Goal: Task Accomplishment & Management: Use online tool/utility

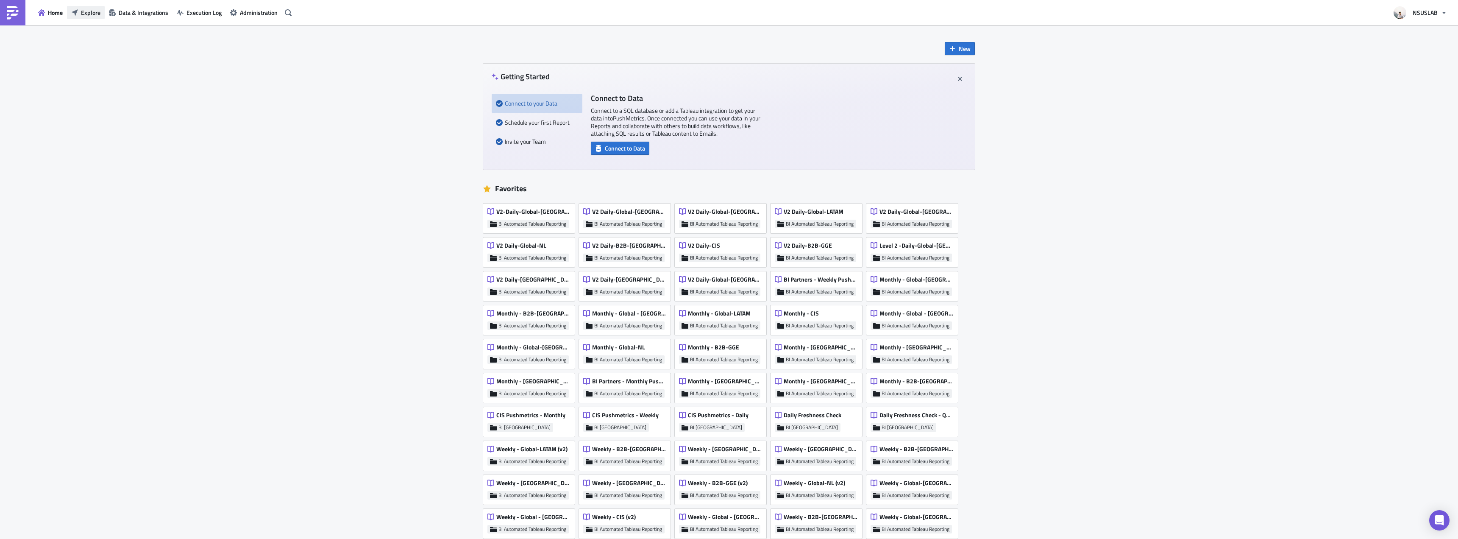
click at [72, 15] on icon "button" at bounding box center [74, 12] width 7 height 7
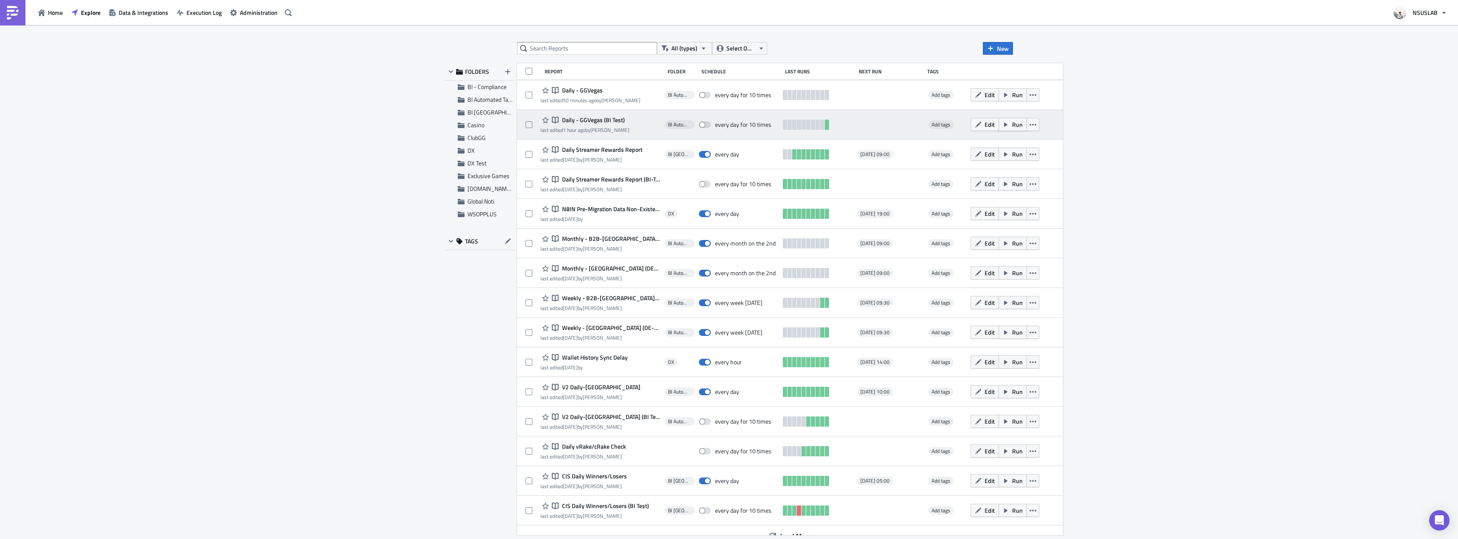
click at [1012, 127] on span "Run" at bounding box center [1017, 124] width 11 height 9
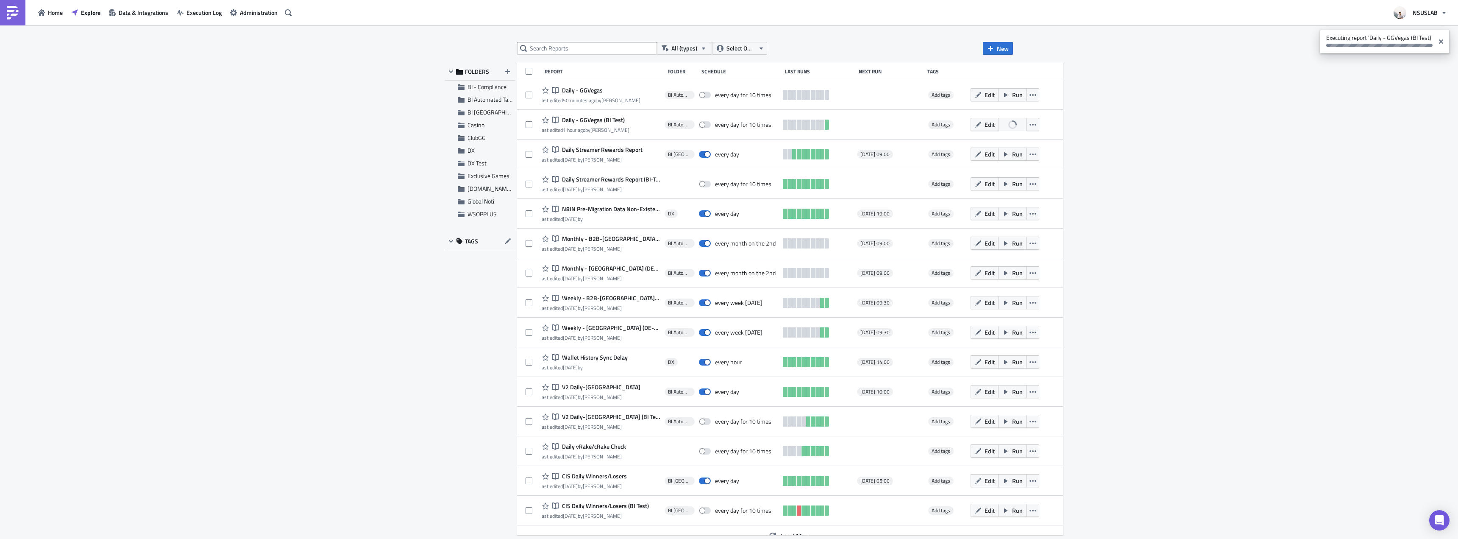
click at [1227, 165] on div "All (types) Select Owner New FOLDERS BI - Compliance BI Automated Tableau Repor…" at bounding box center [729, 282] width 1458 height 515
click at [1197, 95] on div "All (types) Select Owner New FOLDERS BI - Compliance BI Automated Tableau Repor…" at bounding box center [729, 282] width 1458 height 515
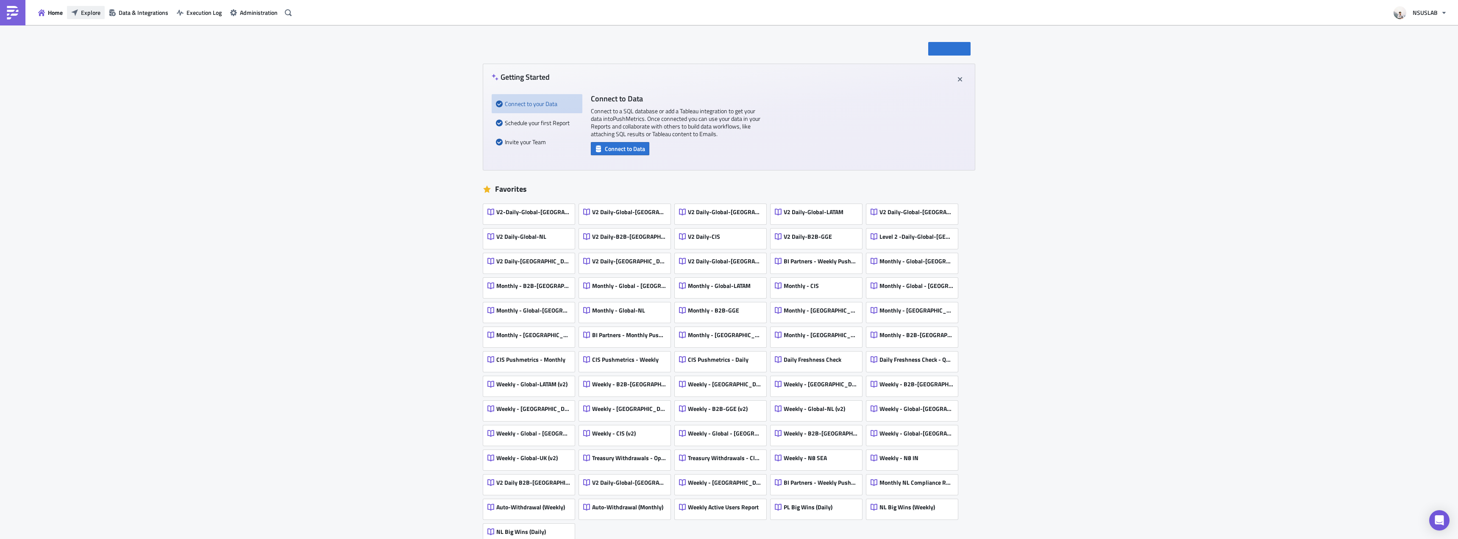
click at [72, 17] on button "Explore" at bounding box center [86, 12] width 38 height 13
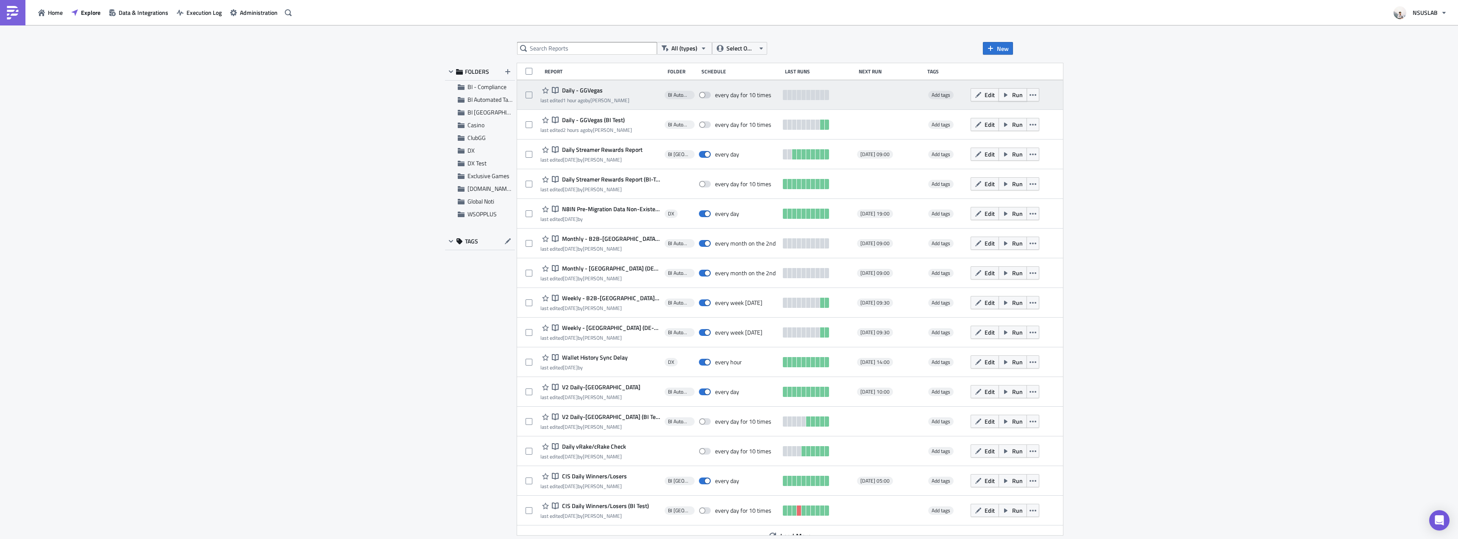
click at [1012, 97] on span "Run" at bounding box center [1017, 94] width 11 height 9
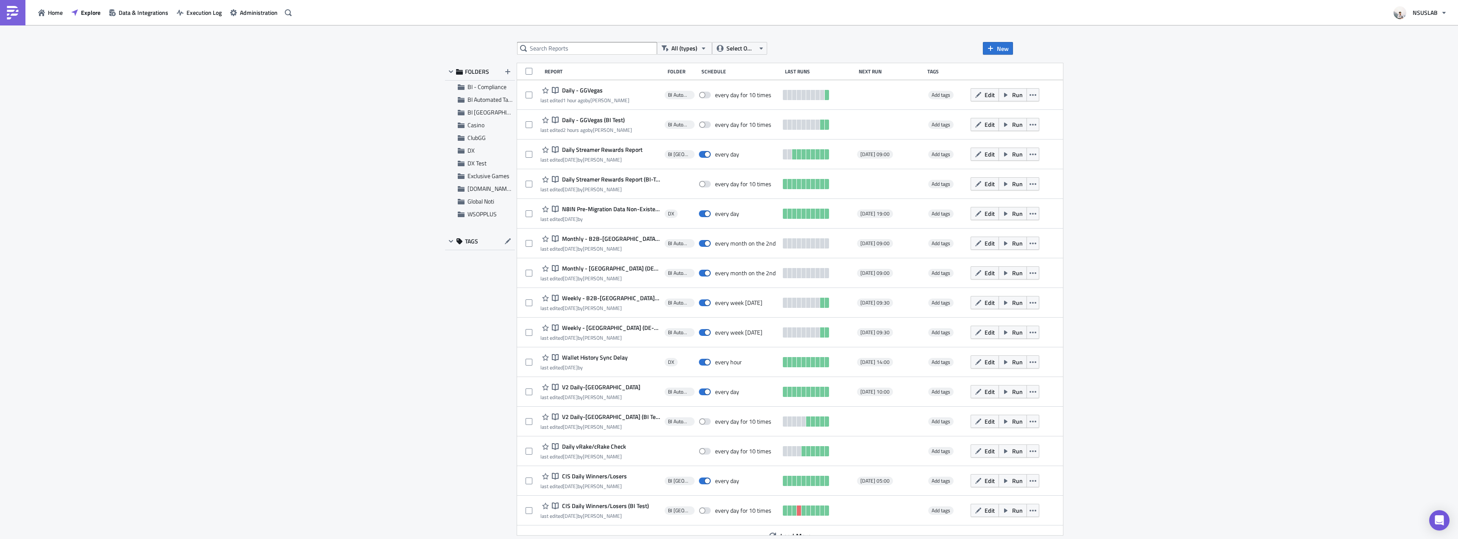
click at [1121, 136] on div "All (types) Select Owner New FOLDERS BI - Compliance BI Automated Tableau Repor…" at bounding box center [729, 282] width 1458 height 515
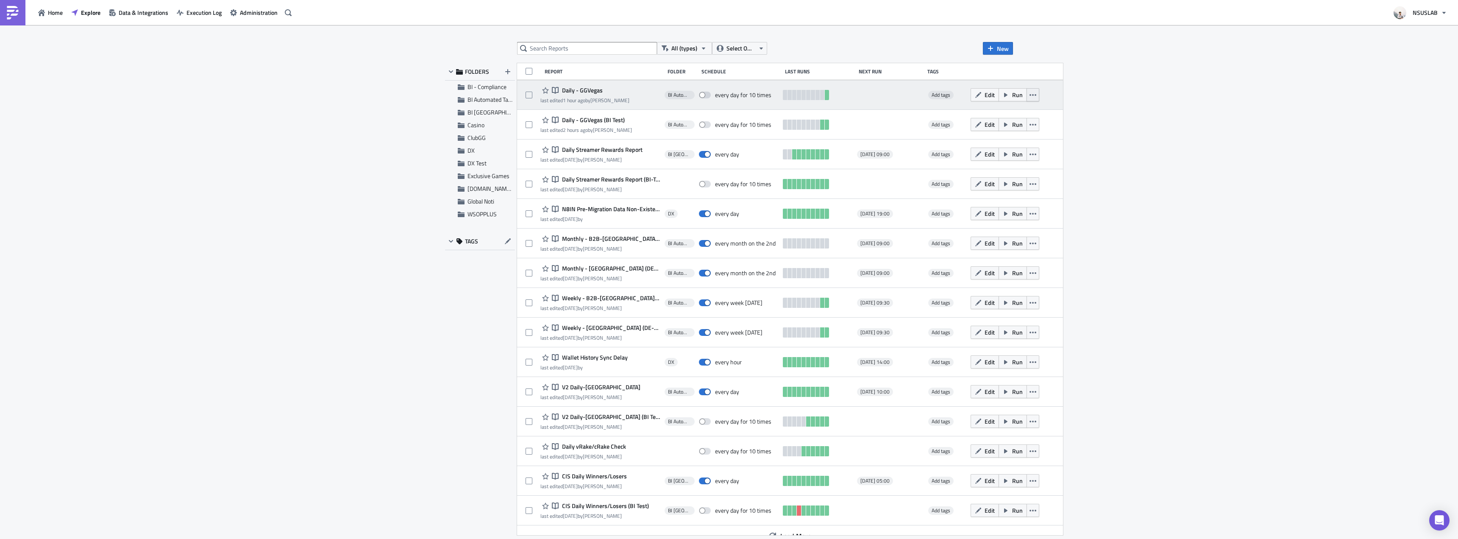
click at [1030, 98] on icon "button" at bounding box center [1033, 95] width 7 height 7
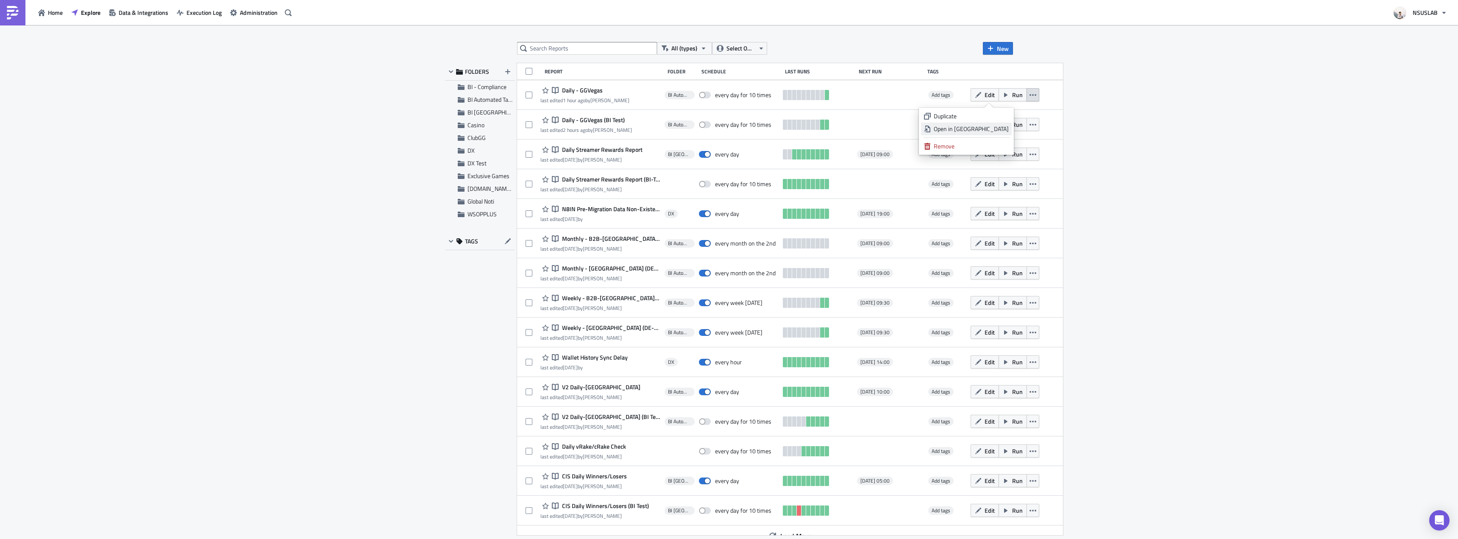
click at [989, 129] on div "Open in [GEOGRAPHIC_DATA]" at bounding box center [971, 129] width 75 height 8
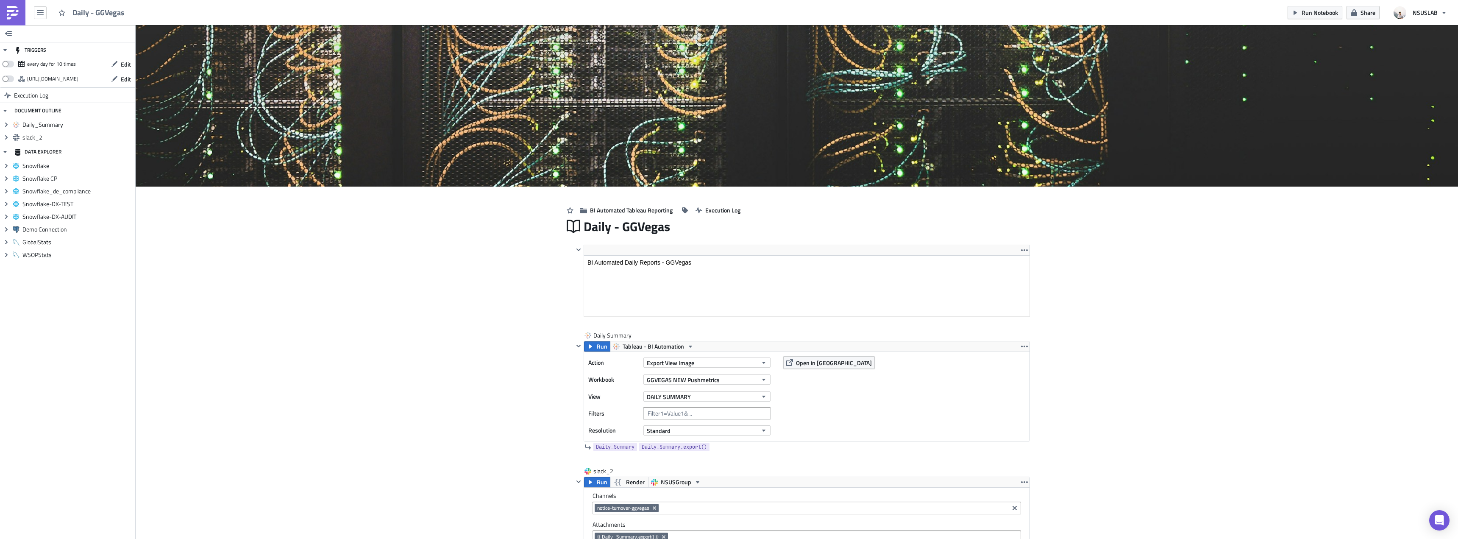
click at [529, 280] on div "Cover Image BI Automated Tableau Reporting Execution Log Daily - GGVegas <p>BI …" at bounding box center [797, 449] width 1323 height 848
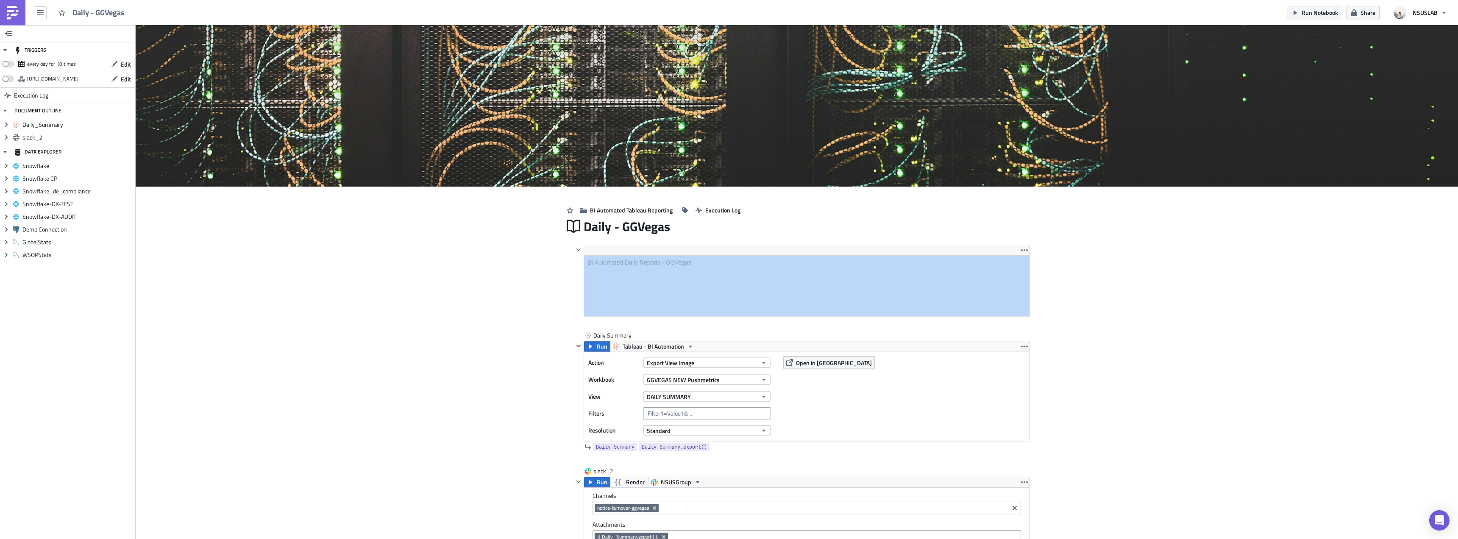
click at [529, 280] on div "Cover Image BI Automated Tableau Reporting Execution Log Daily - GGVegas <p>BI …" at bounding box center [797, 449] width 1323 height 848
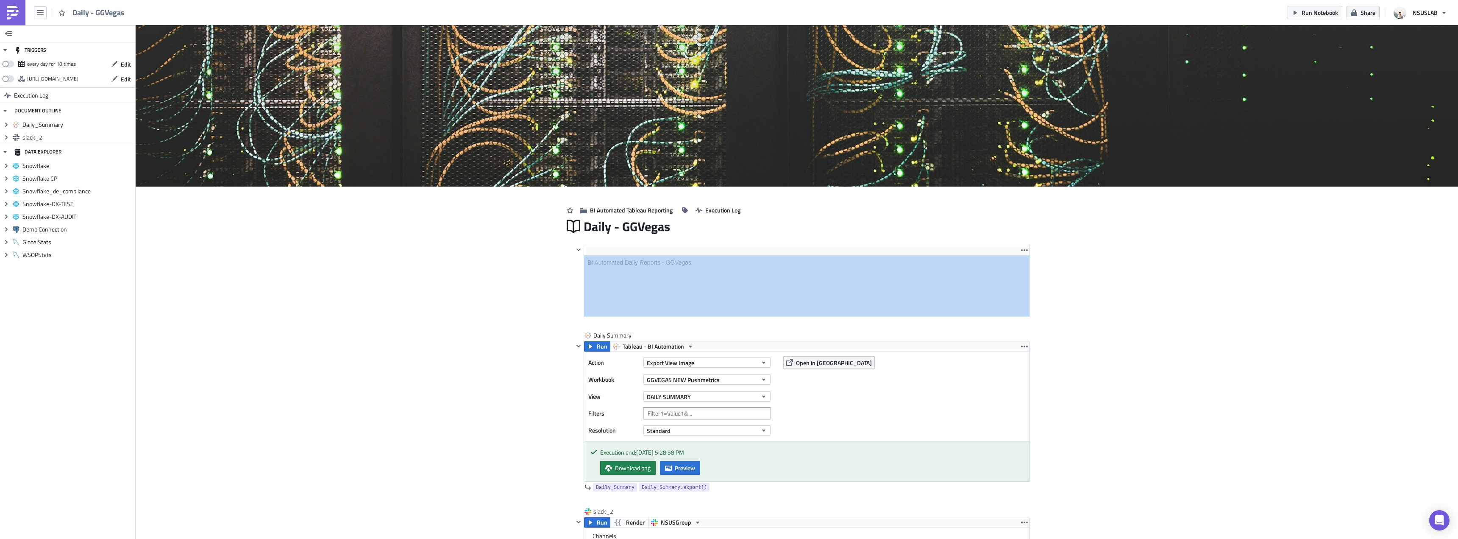
click at [1106, 292] on div "Cover Image BI Automated Tableau Reporting Execution Log Daily - GGVegas <p>BI …" at bounding box center [797, 490] width 1323 height 931
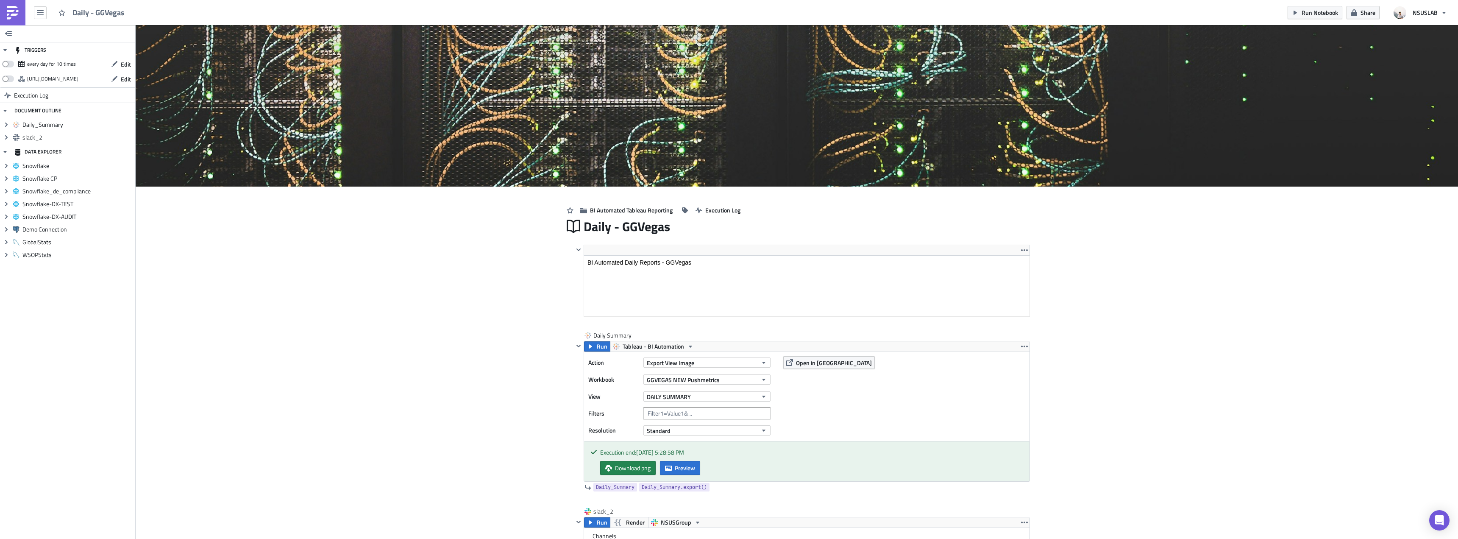
click at [1132, 294] on div "Cover Image BI Automated Tableau Reporting Execution Log Daily - GGVegas <p>BI …" at bounding box center [797, 490] width 1323 height 931
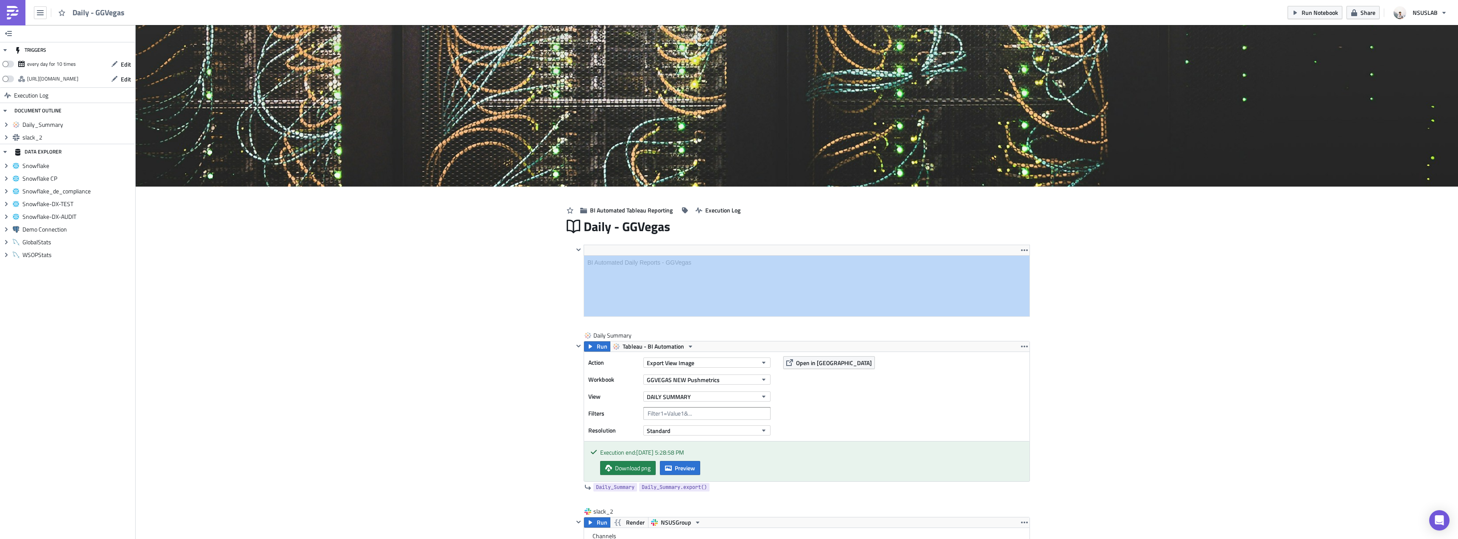
click at [1132, 294] on div "Cover Image BI Automated Tableau Reporting Execution Log Daily - GGVegas <p>BI …" at bounding box center [797, 490] width 1323 height 931
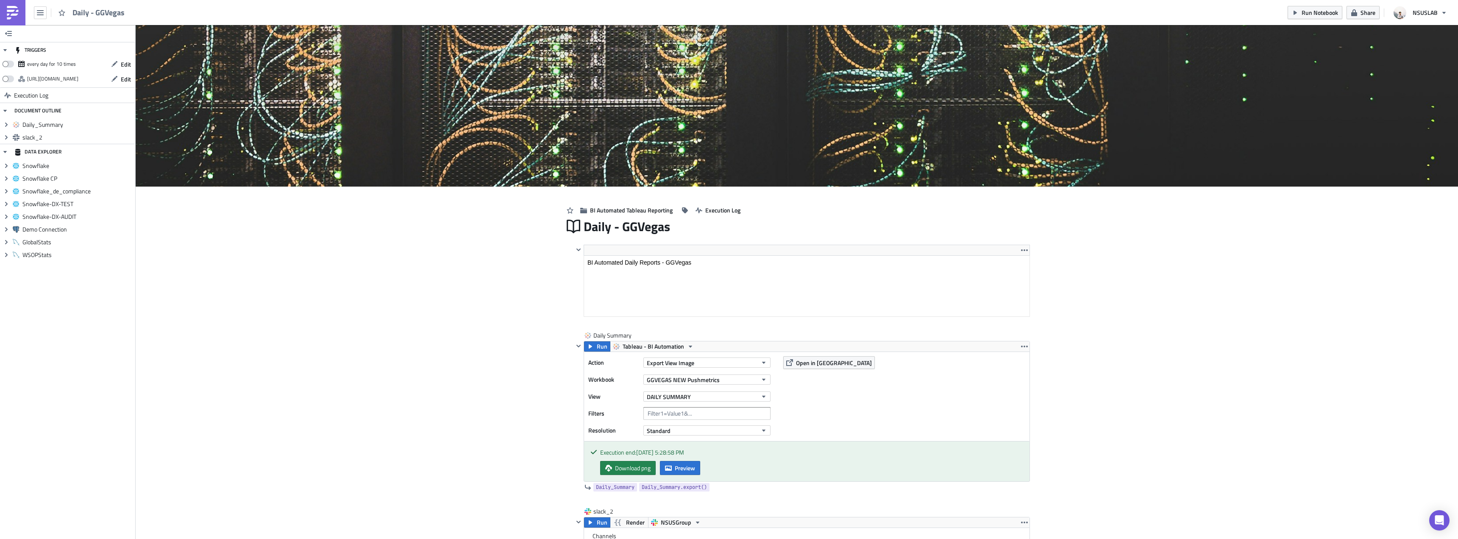
click at [1124, 319] on div "Cover Image BI Automated Tableau Reporting Execution Log Daily - GGVegas <p>BI …" at bounding box center [797, 490] width 1323 height 931
click at [1105, 270] on div "Cover Image BI Automated Tableau Reporting Execution Log Daily - GGVegas <p>BI …" at bounding box center [797, 490] width 1323 height 931
click at [131, 64] on button "Edit" at bounding box center [121, 64] width 28 height 13
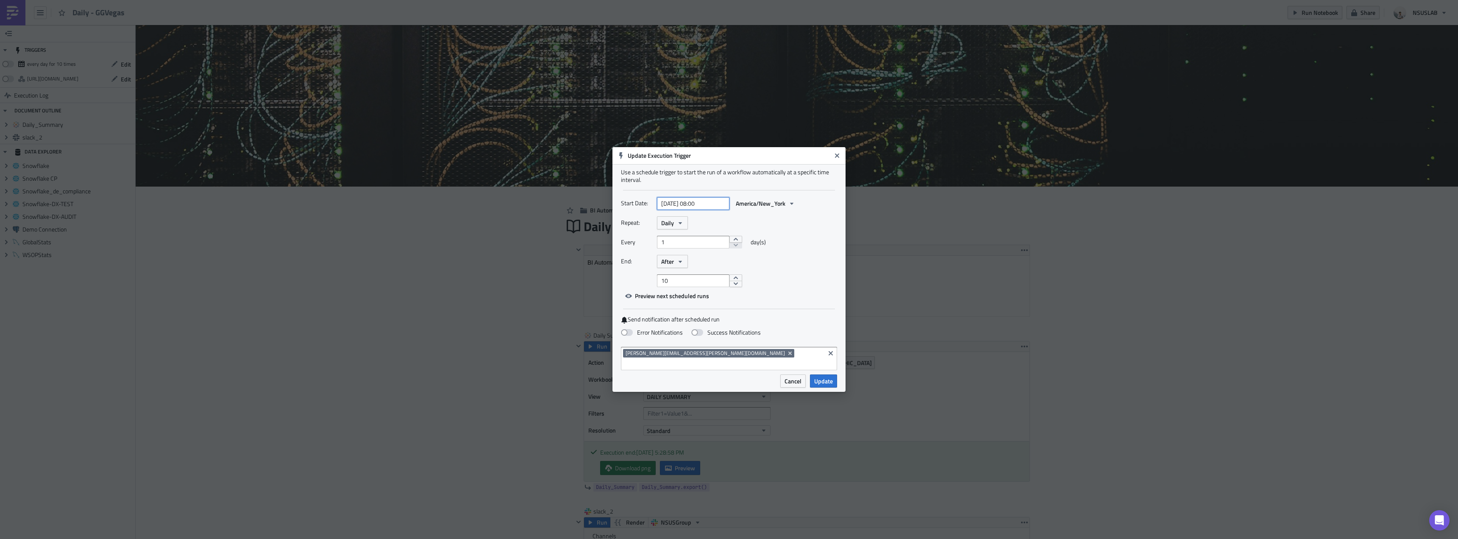
click at [700, 208] on input "2025-08-19 08:00" at bounding box center [693, 203] width 72 height 13
select select "7"
select select "2025"
click at [678, 298] on div "20" at bounding box center [678, 296] width 13 height 12
type input "2025-08-20 08:00"
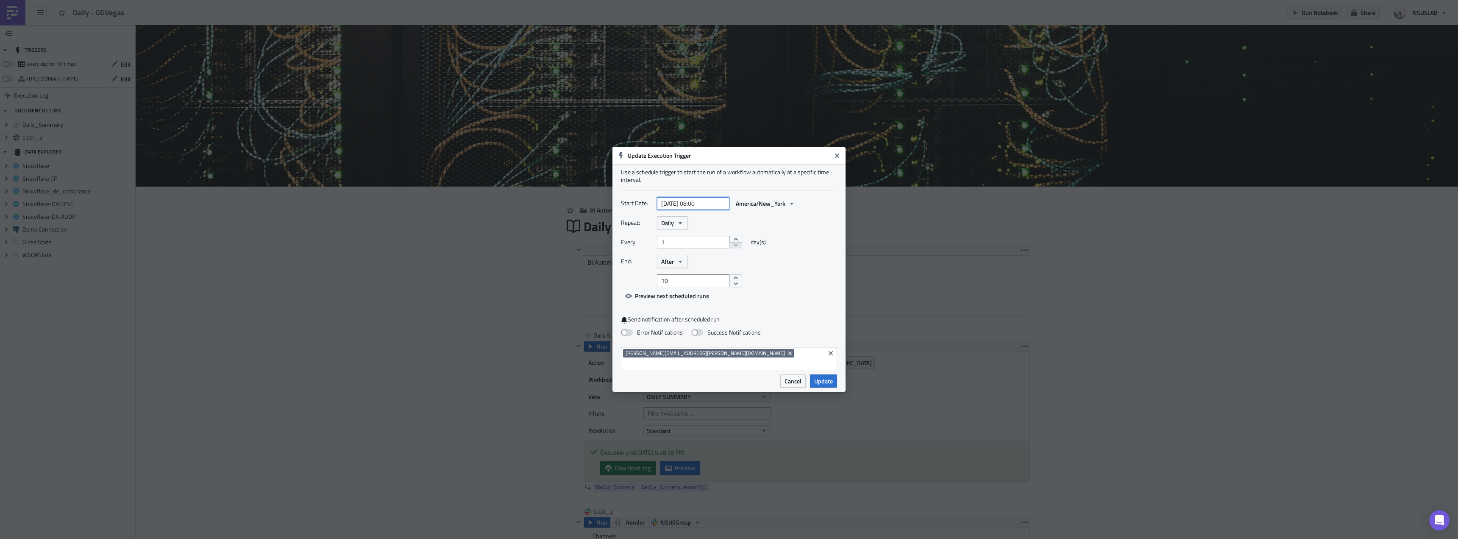
click at [700, 207] on input "2025-08-20 08:00" at bounding box center [693, 203] width 72 height 13
select select "7"
select select "2025"
type input "2025-08-20 06:00"
click at [785, 225] on div "Repeat: Daily" at bounding box center [729, 222] width 216 height 13
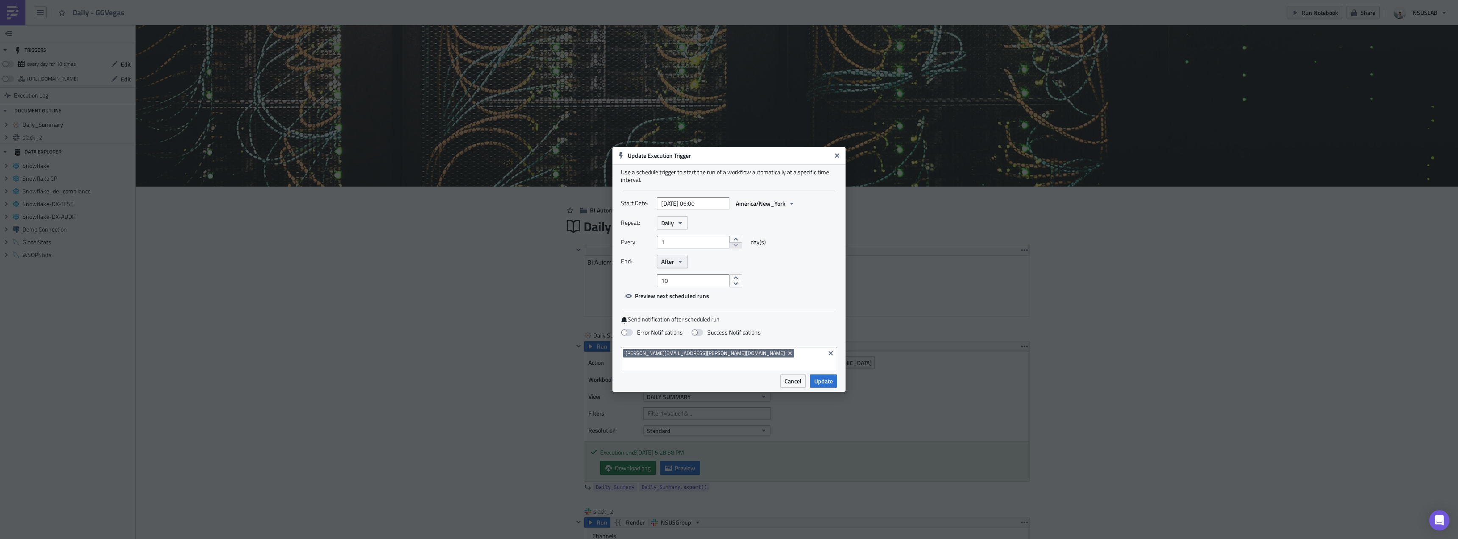
click at [664, 265] on span "After" at bounding box center [667, 261] width 13 height 9
click at [675, 289] on link "After" at bounding box center [697, 289] width 76 height 13
click at [677, 276] on div "Repeat: Daily Every 1 day(s) End: After Never After On date 10" at bounding box center [729, 251] width 216 height 71
click at [677, 268] on button "After" at bounding box center [672, 261] width 31 height 13
click at [677, 279] on div "Never" at bounding box center [697, 276] width 70 height 8
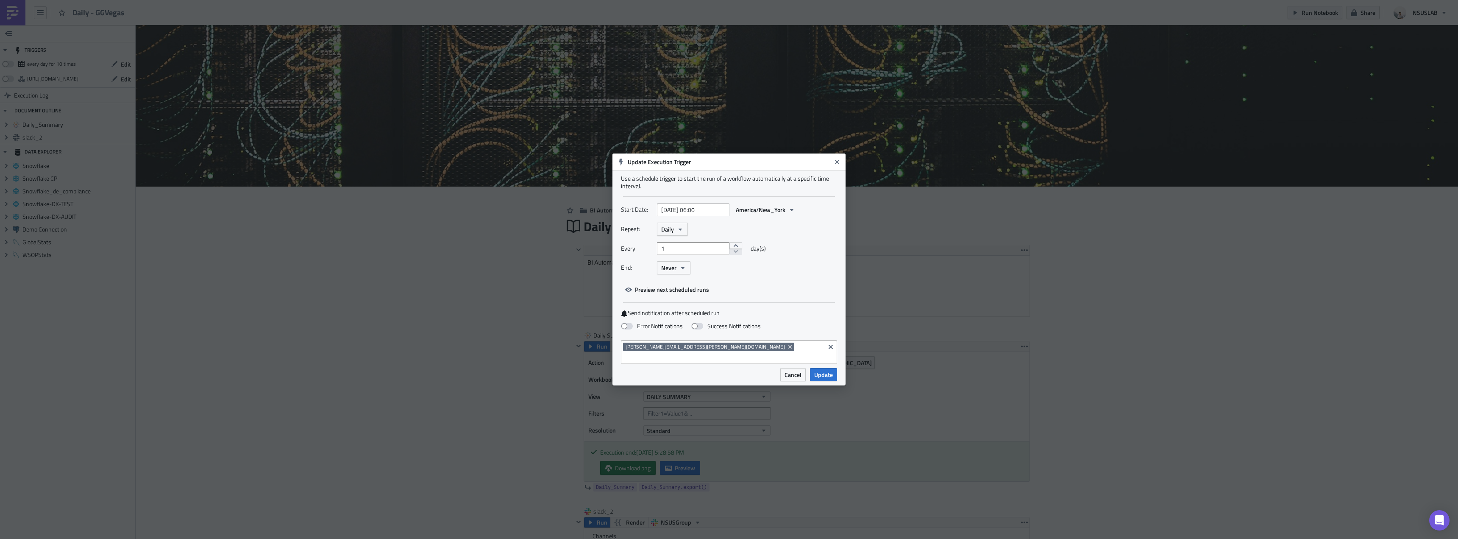
click at [654, 334] on div "Error Notifications Success Notifications" at bounding box center [729, 326] width 216 height 15
click at [675, 330] on label "Error Notifications" at bounding box center [652, 326] width 62 height 8
click at [7, 7] on input "Error Notifications" at bounding box center [5, 4] width 6 height 6
checkbox input "true"
click at [819, 370] on span "Update" at bounding box center [823, 374] width 19 height 9
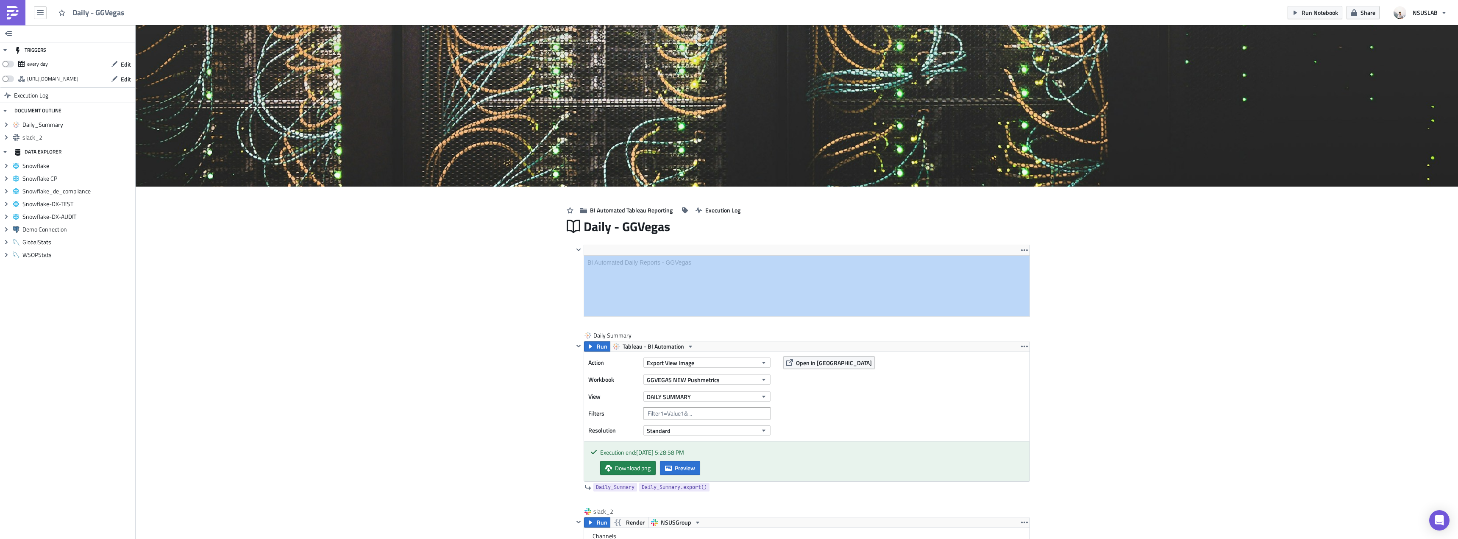
click at [543, 316] on div "Cover Image BI Automated Tableau Reporting Execution Log Daily - GGVegas <p>BI …" at bounding box center [797, 490] width 1323 height 931
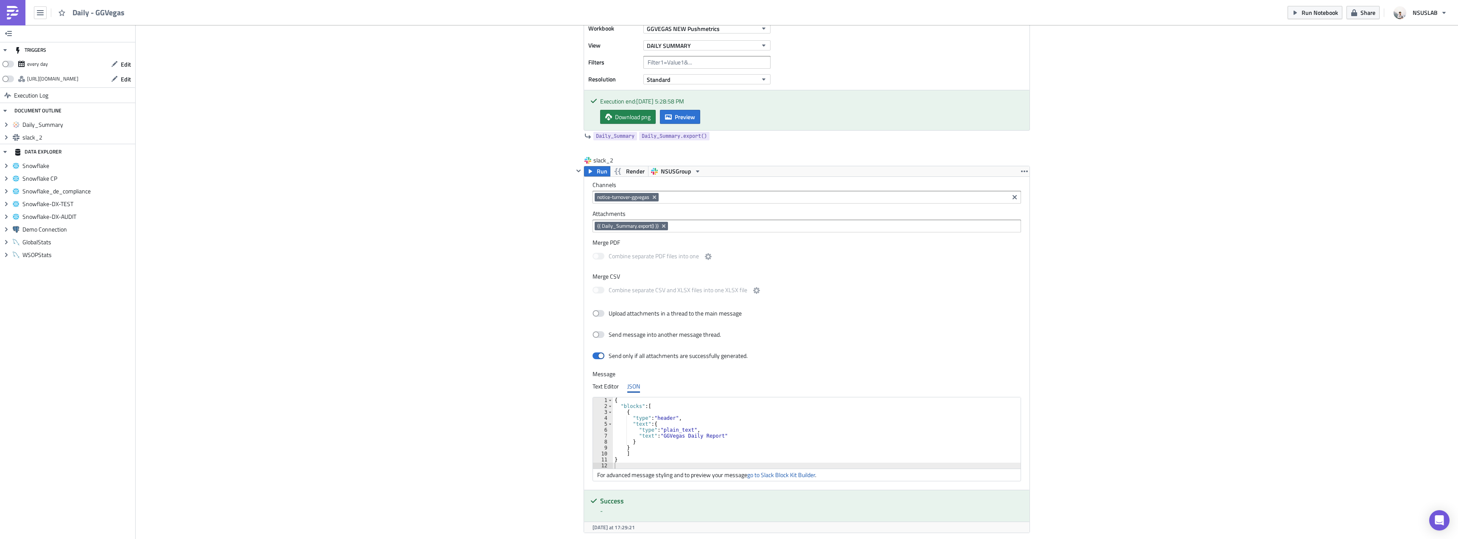
scroll to position [416, 0]
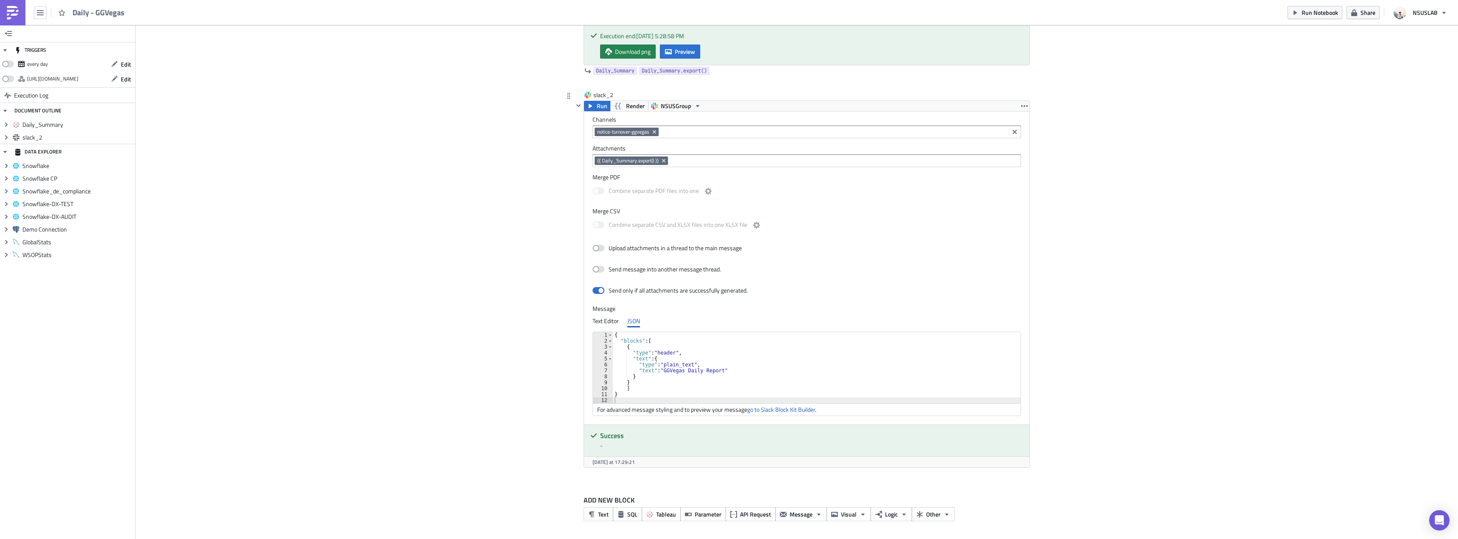
click at [783, 381] on div "{ "blocks" : [ { "type" : "header" , "text" : { "type" : "plain_text" , "text" …" at bounding box center [822, 373] width 418 height 83
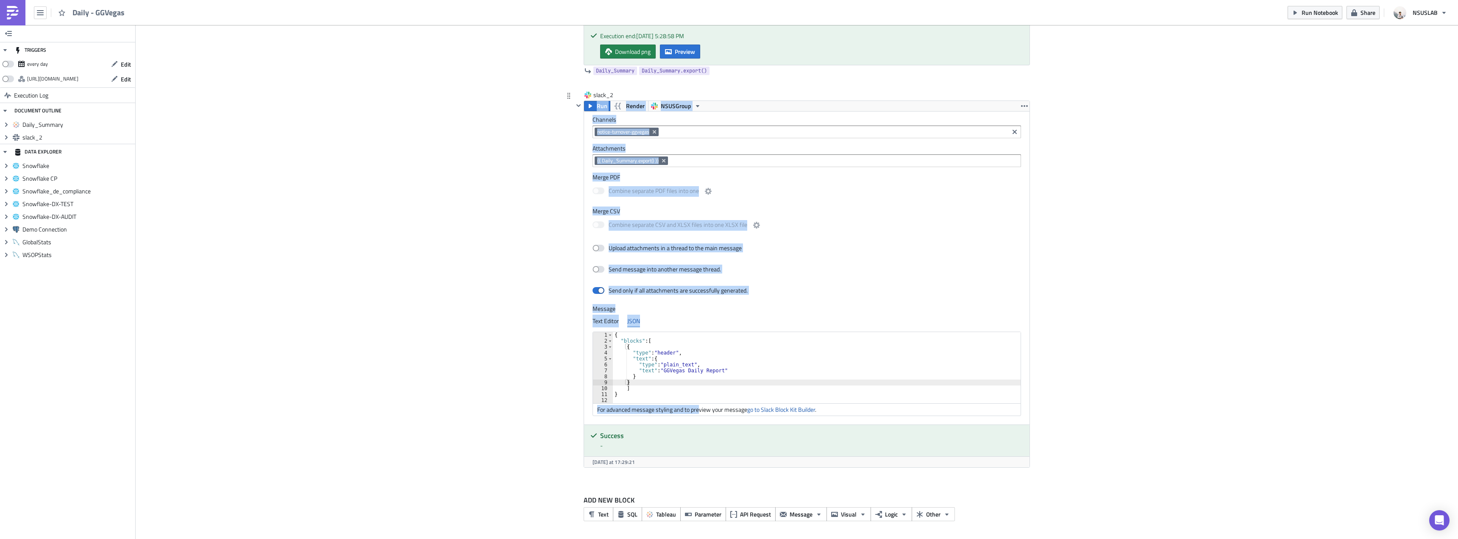
drag, startPoint x: 695, startPoint y: 405, endPoint x: 580, endPoint y: 344, distance: 129.9
click at [580, 344] on div "Run Render NSUSGroup Channels notice-turnover-ggvegas Attachments {{ Daily_Summ…" at bounding box center [802, 283] width 457 height 367
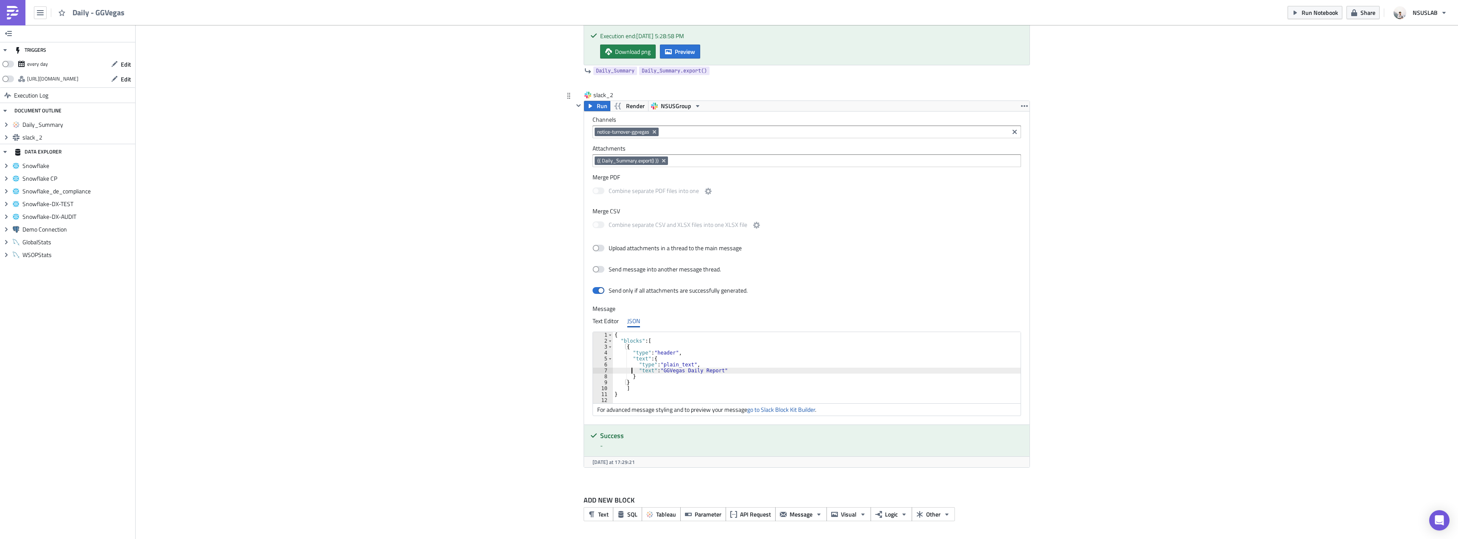
click at [627, 373] on div "{ "blocks" : [ { "type" : "header" , "text" : { "type" : "plain_text" , "text" …" at bounding box center [822, 373] width 418 height 83
click at [635, 395] on div "{ "blocks" : [ { "type" : "header" , "text" : { "type" : "plain_text" , "text" …" at bounding box center [822, 373] width 418 height 83
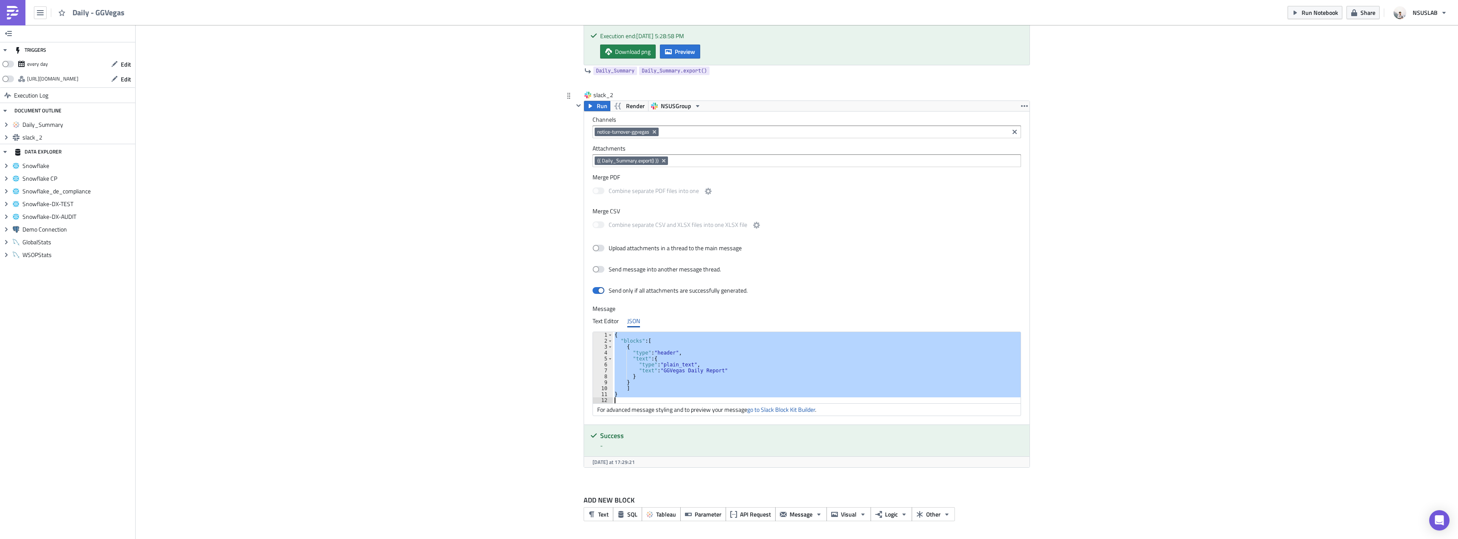
click at [815, 365] on div "{ "blocks" : [ { "type" : "header" , "text" : { "type" : "plain_text" , "text" …" at bounding box center [817, 367] width 408 height 71
type textarea ""type": "plain_text","
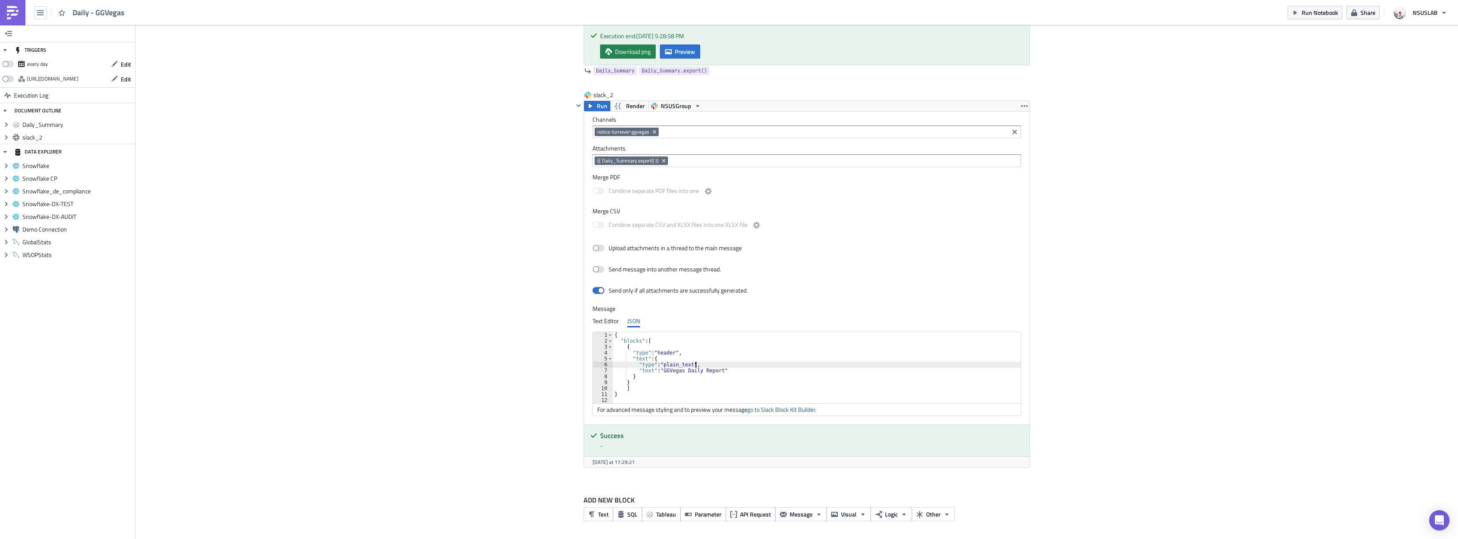
click at [1389, 412] on div "Cover Image BI Automated Tableau Reporting Execution Log Daily - GGVegas <p>BI …" at bounding box center [797, 74] width 1323 height 931
click at [532, 260] on div "Cover Image BI Automated Tableau Reporting Execution Log Daily - GGVegas <p>BI …" at bounding box center [797, 74] width 1323 height 931
click at [531, 259] on div "Cover Image BI Automated Tableau Reporting Execution Log Daily - GGVegas <p>BI …" at bounding box center [797, 74] width 1323 height 931
click at [1052, 296] on div "Cover Image BI Automated Tableau Reporting Execution Log Daily - GGVegas <p>BI …" at bounding box center [797, 74] width 1323 height 931
click at [1061, 310] on div "Cover Image BI Automated Tableau Reporting Execution Log Daily - GGVegas <p>BI …" at bounding box center [797, 74] width 1323 height 931
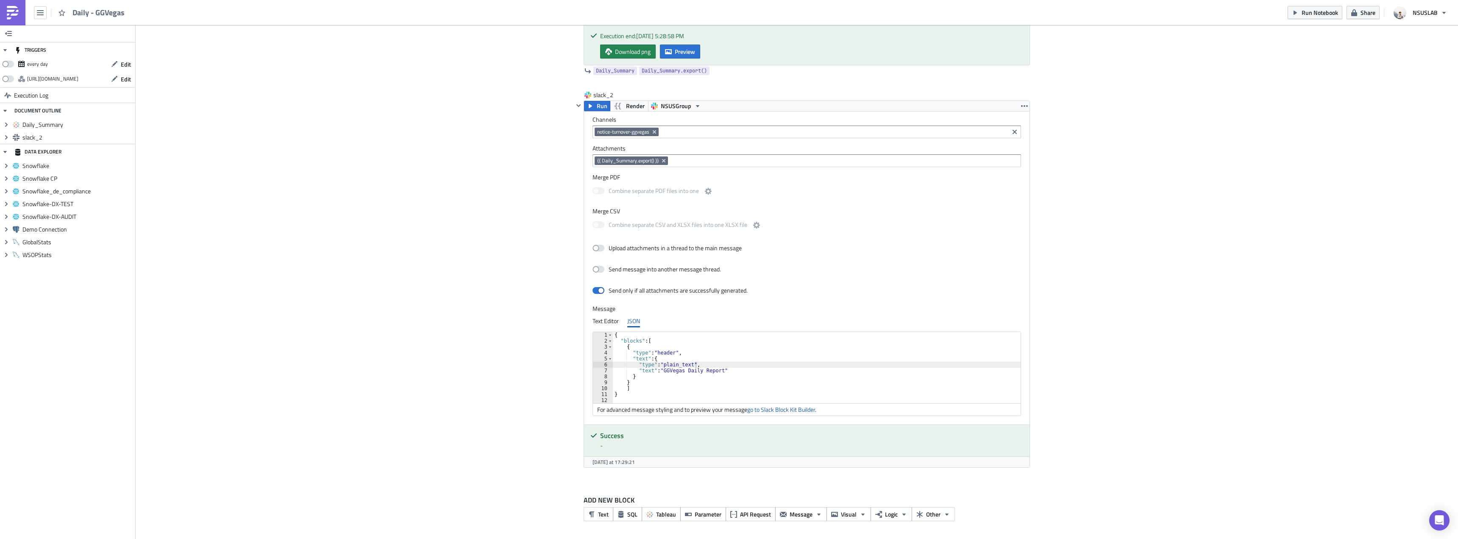
click at [1062, 310] on div "Cover Image BI Automated Tableau Reporting Execution Log Daily - GGVegas <p>BI …" at bounding box center [797, 74] width 1323 height 931
